Goal: Task Accomplishment & Management: Complete application form

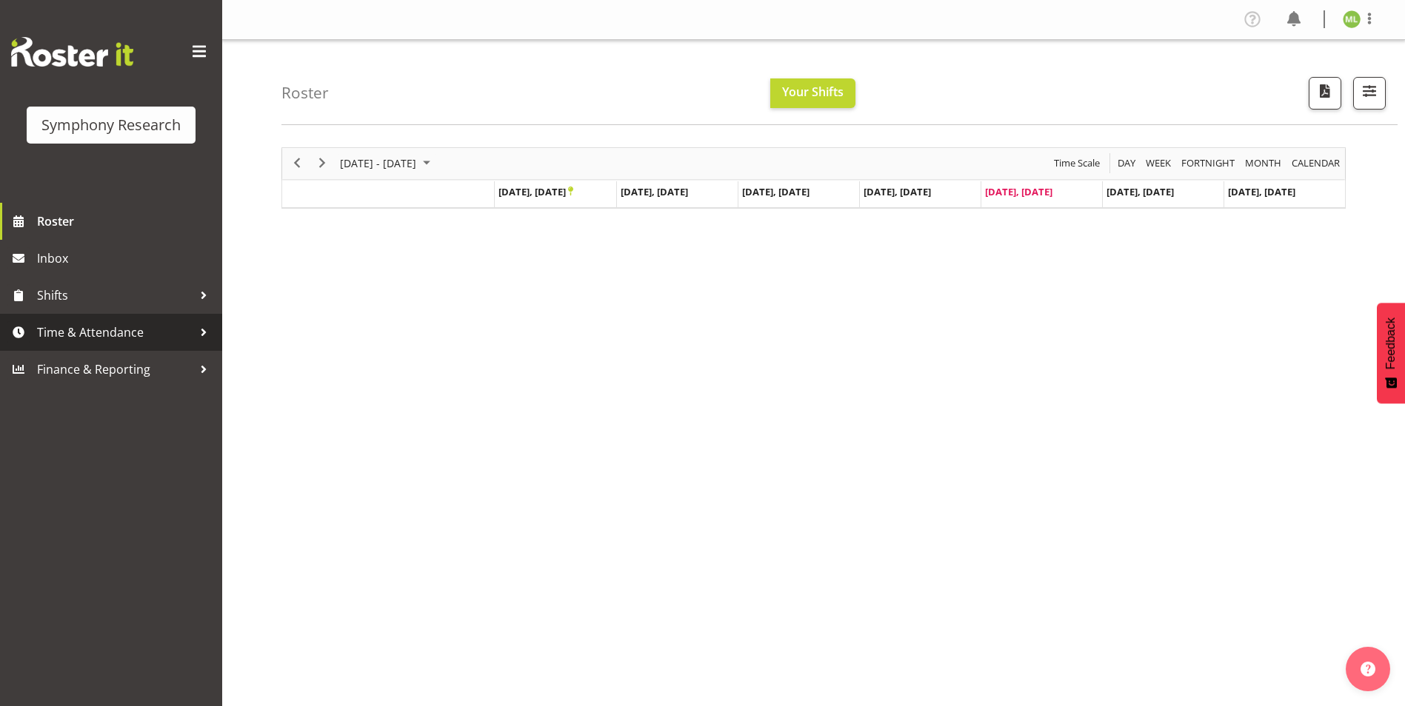
click at [198, 338] on div at bounding box center [204, 332] width 22 height 22
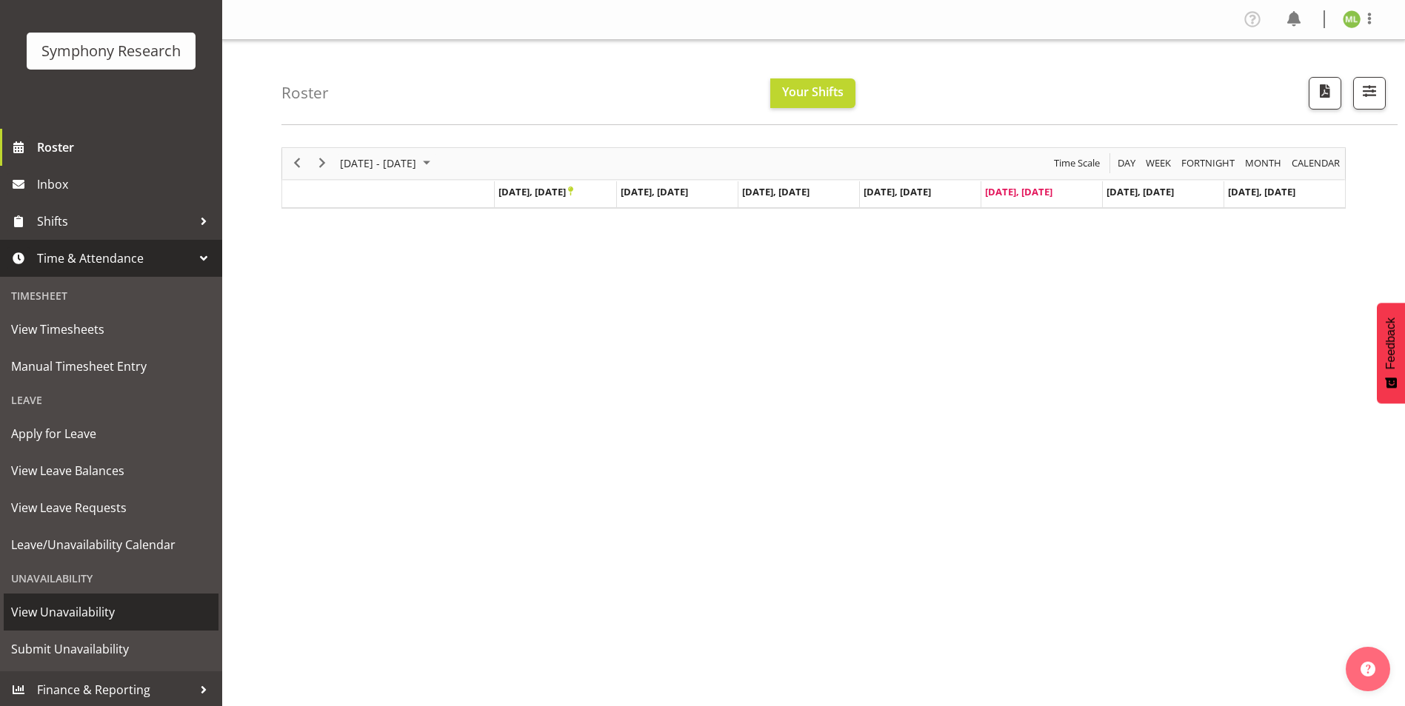
scroll to position [76, 0]
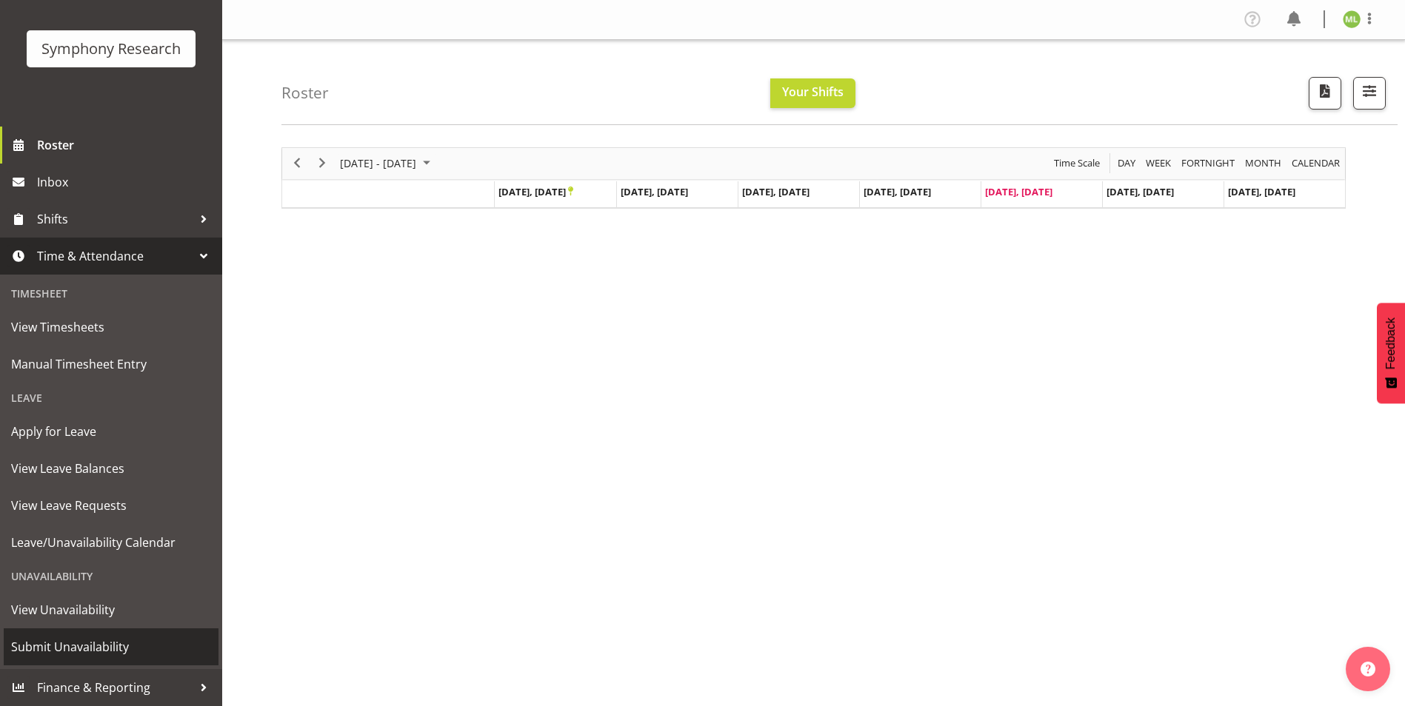
click at [104, 649] on span "Submit Unavailability" at bounding box center [111, 647] width 200 height 22
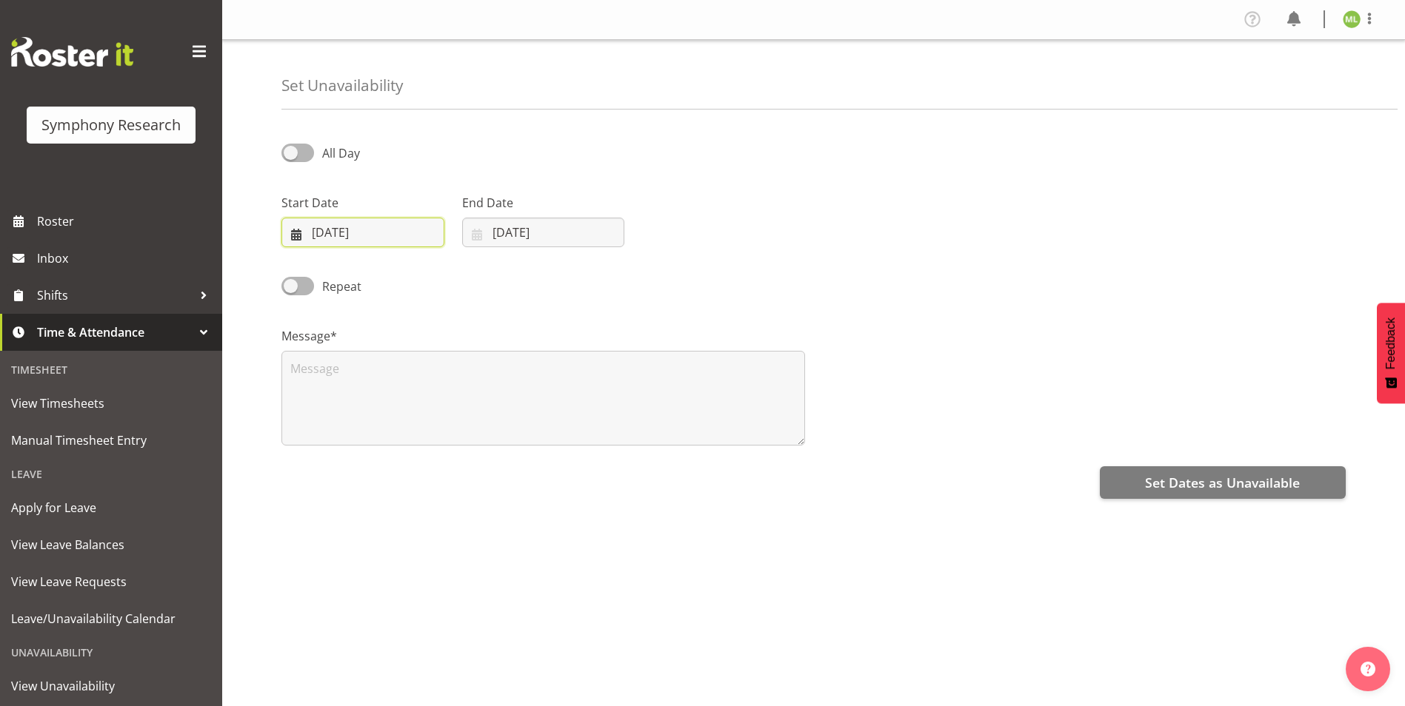
click at [291, 233] on input "[DATE]" at bounding box center [362, 233] width 163 height 30
click at [395, 278] on select "January February March April May June July August September October November De…" at bounding box center [372, 276] width 85 height 30
select select "10"
click at [330, 261] on select "January February March April May June July August September October November De…" at bounding box center [372, 276] width 85 height 30
click at [307, 378] on link "2" at bounding box center [311, 379] width 30 height 27
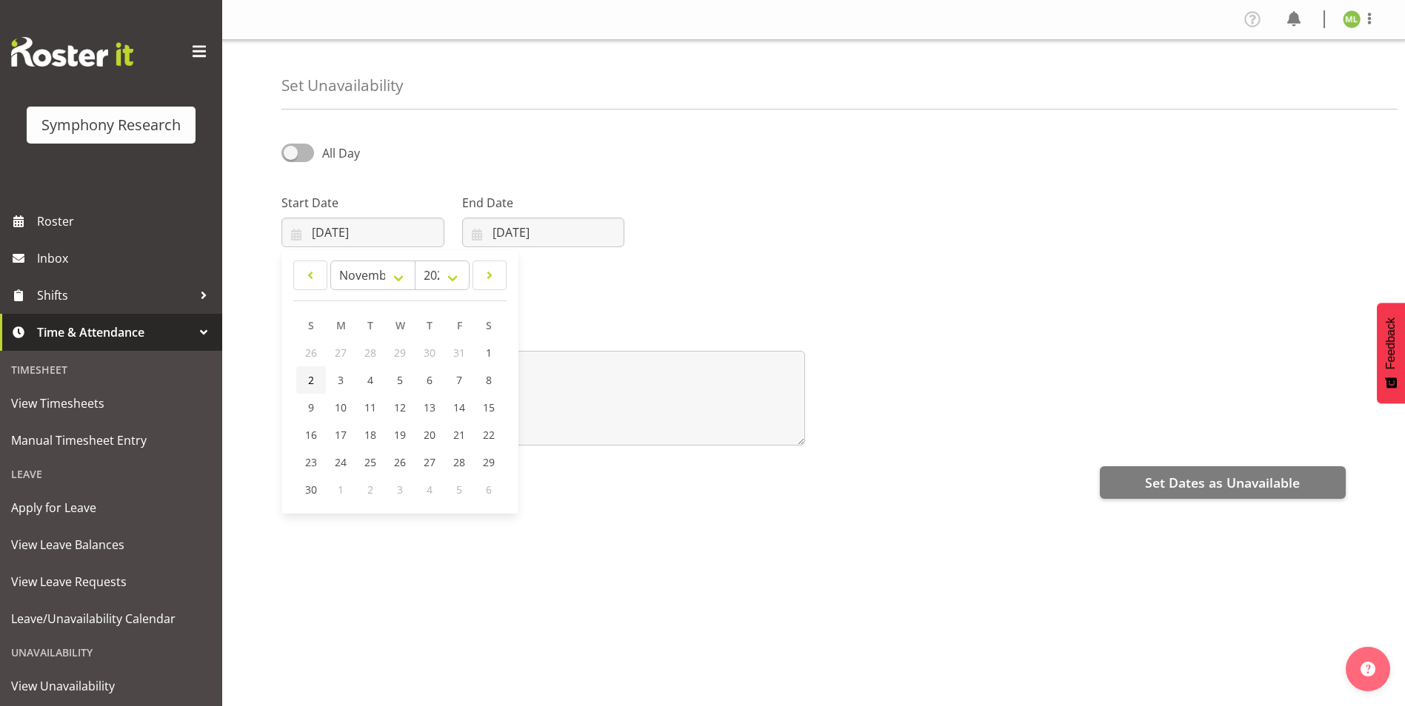
type input "02/11/2025"
click at [483, 227] on input "26/09/2025" at bounding box center [543, 233] width 163 height 30
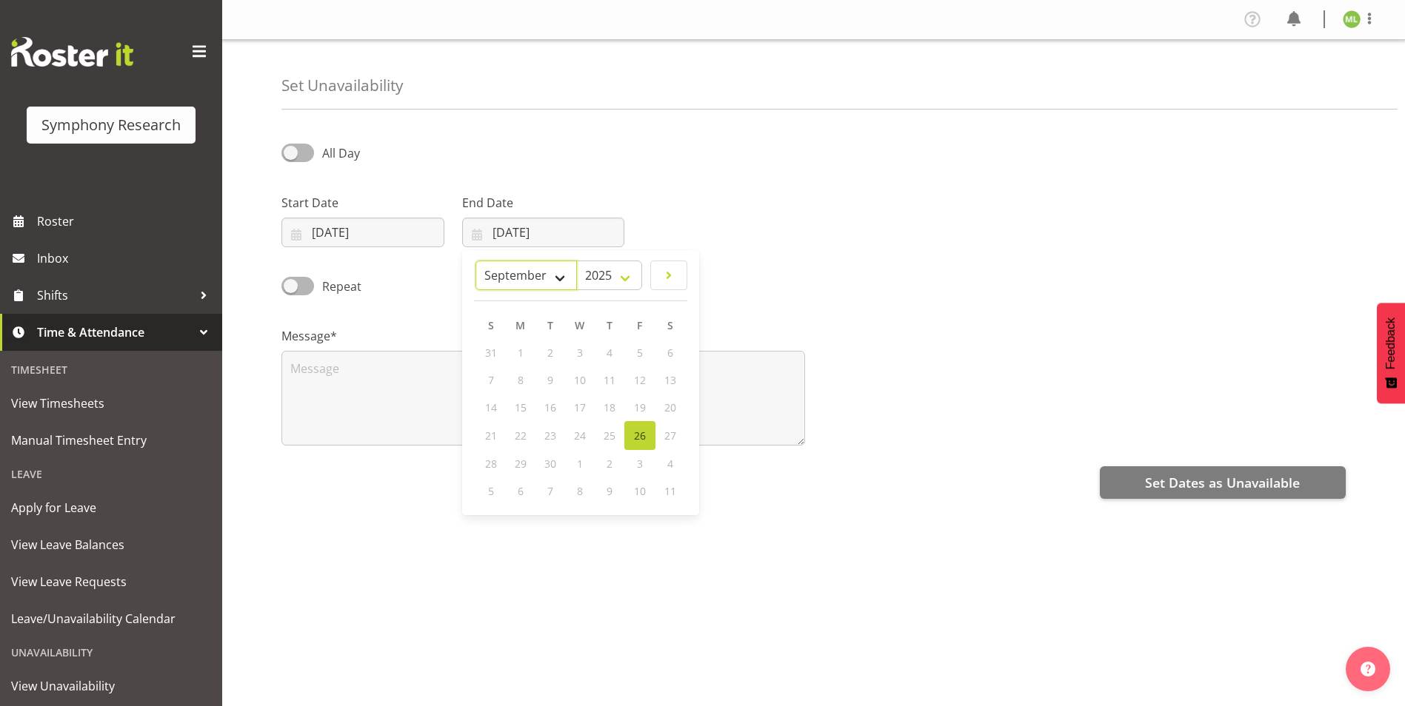
click at [554, 280] on select "January February March April May June July August September October November De…" at bounding box center [525, 276] width 101 height 30
select select "10"
click at [475, 261] on select "January February March April May June July August September October November De…" at bounding box center [525, 276] width 101 height 30
click at [492, 384] on span "2" at bounding box center [492, 380] width 6 height 14
type input "02/11/2025"
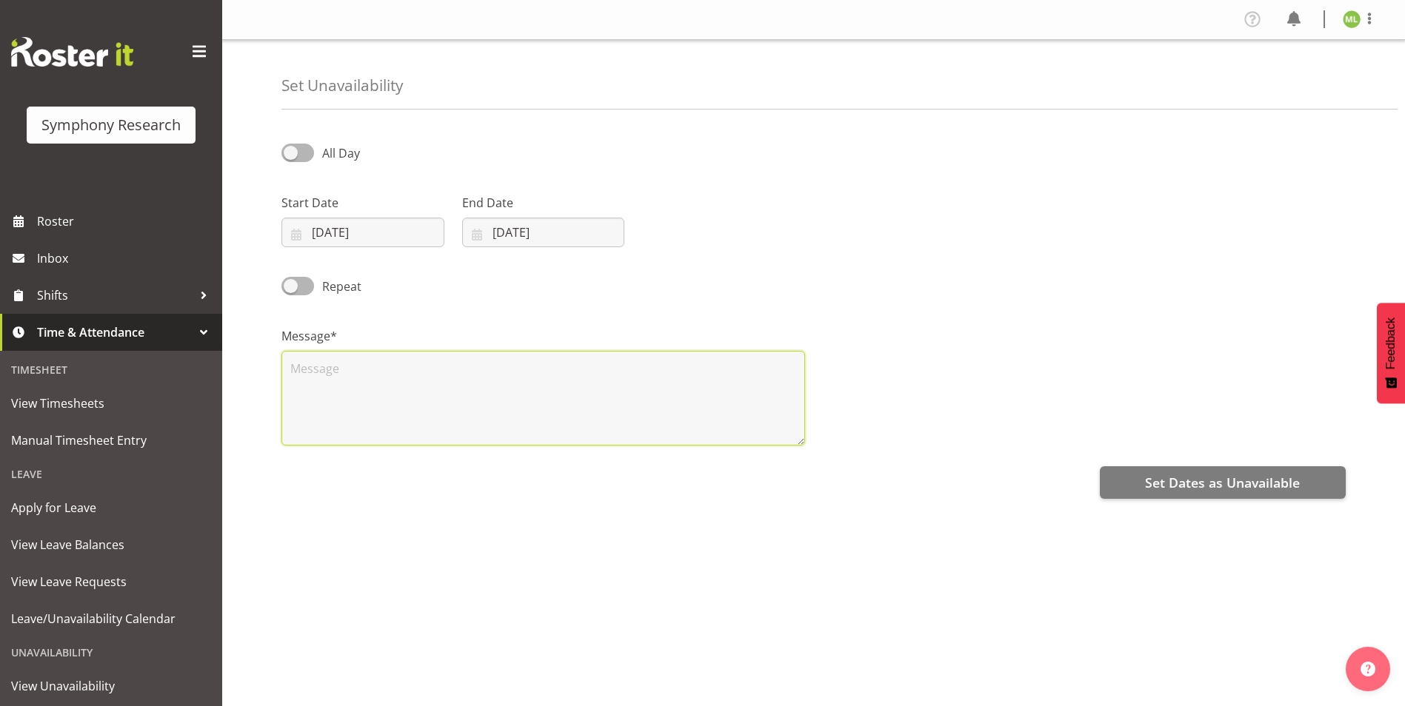
click at [460, 375] on textarea at bounding box center [542, 398] width 523 height 95
type textarea "a"
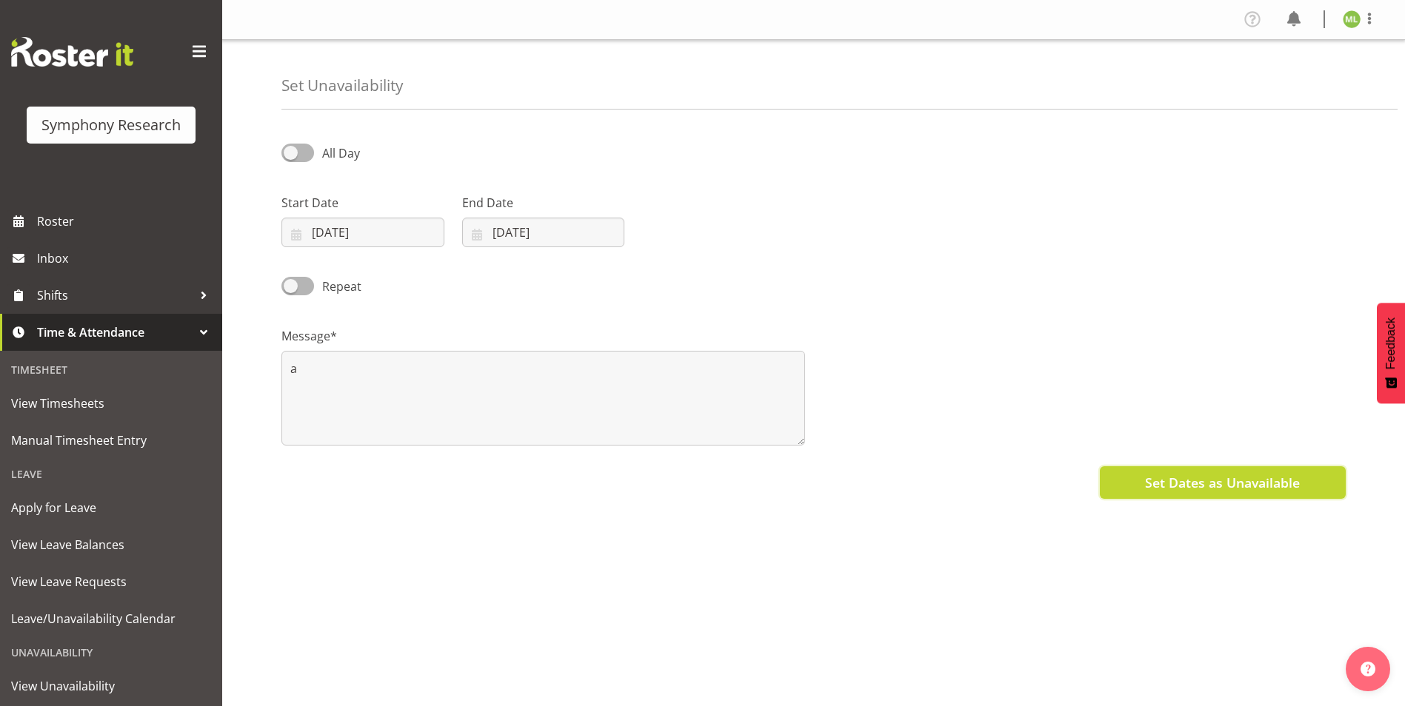
click at [1242, 480] on span "Set Dates as Unavailable" at bounding box center [1222, 482] width 155 height 19
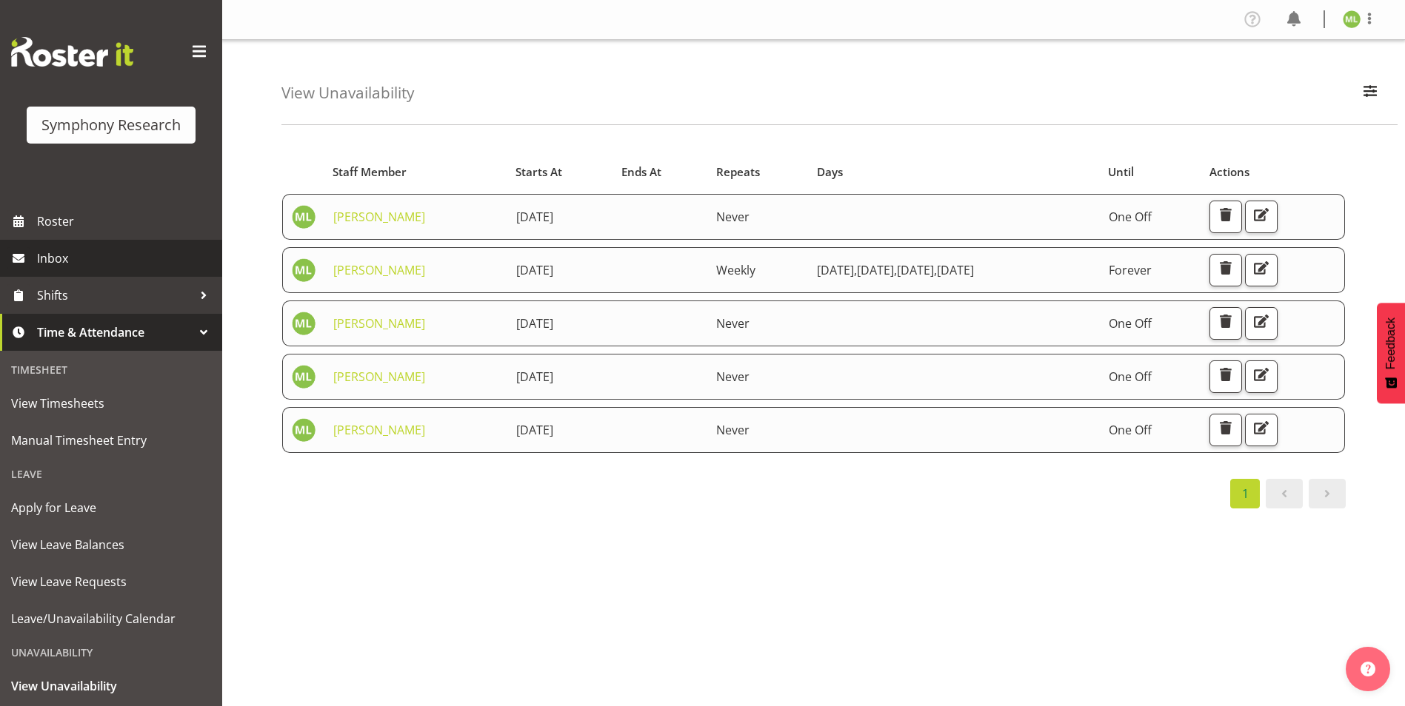
click at [99, 252] on span "Inbox" at bounding box center [126, 258] width 178 height 22
